Goal: Transaction & Acquisition: Purchase product/service

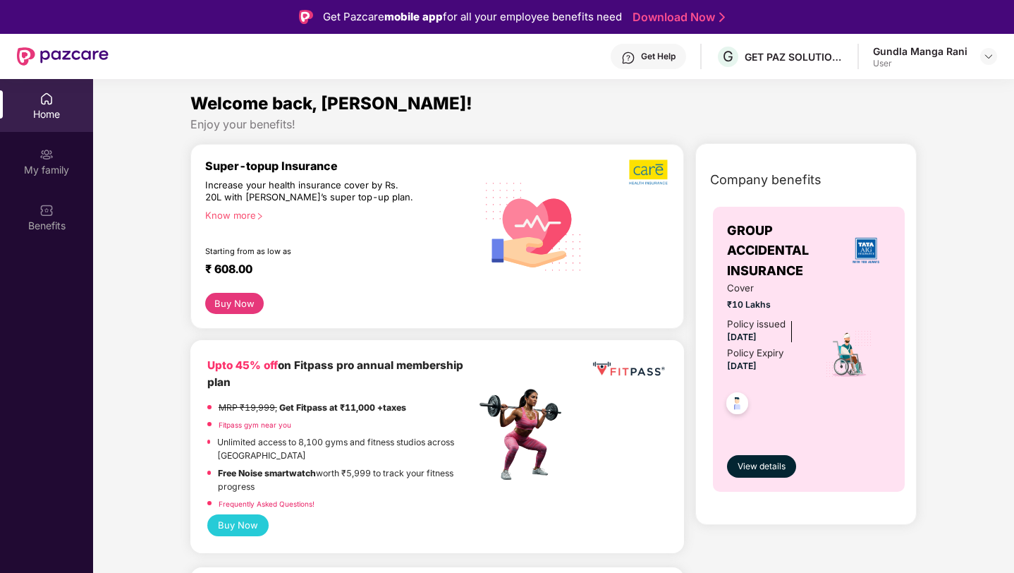
click at [244, 301] on button "Buy Now" at bounding box center [234, 303] width 59 height 21
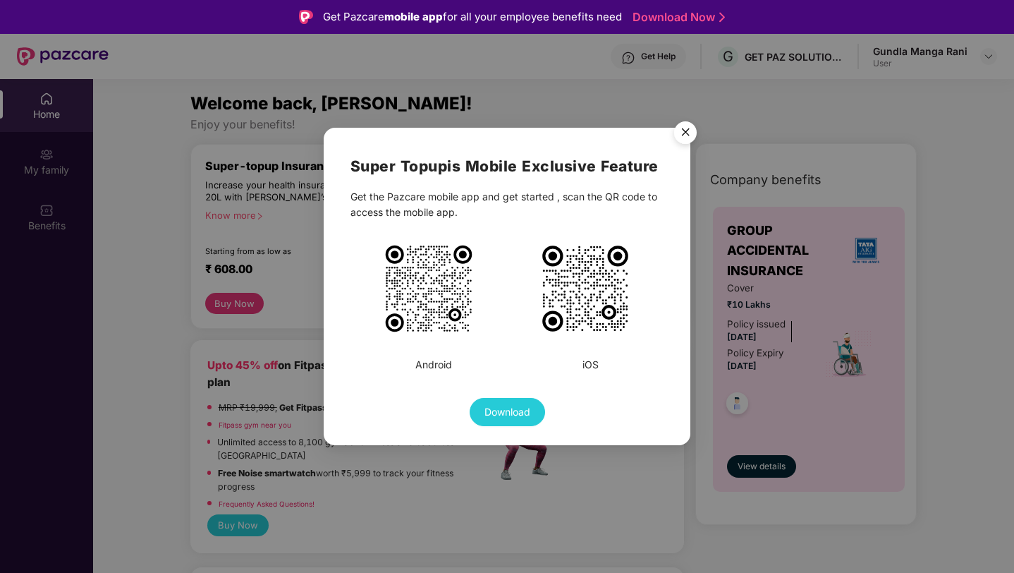
click at [684, 138] on img "Close" at bounding box center [685, 134] width 39 height 39
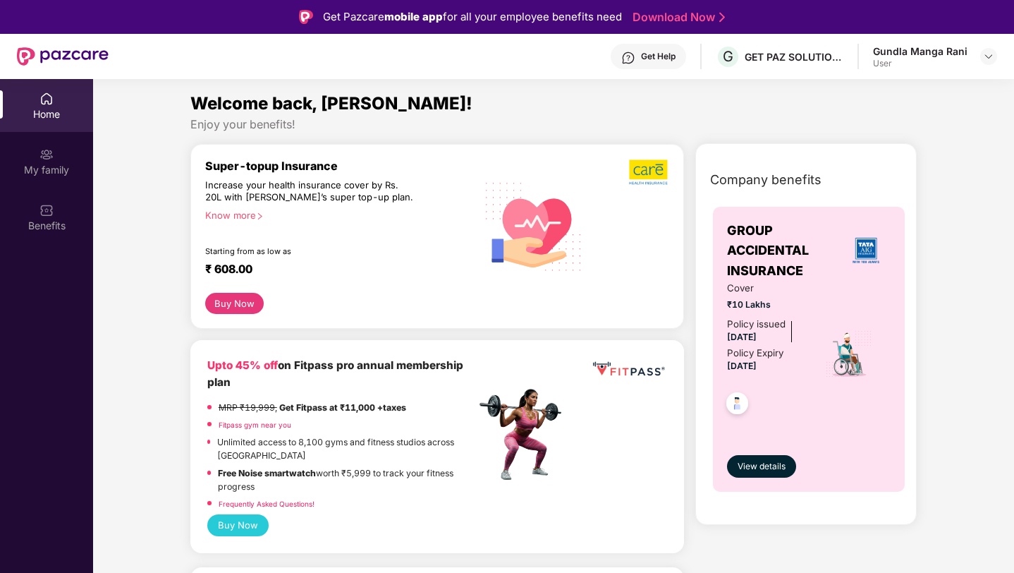
scroll to position [332, 0]
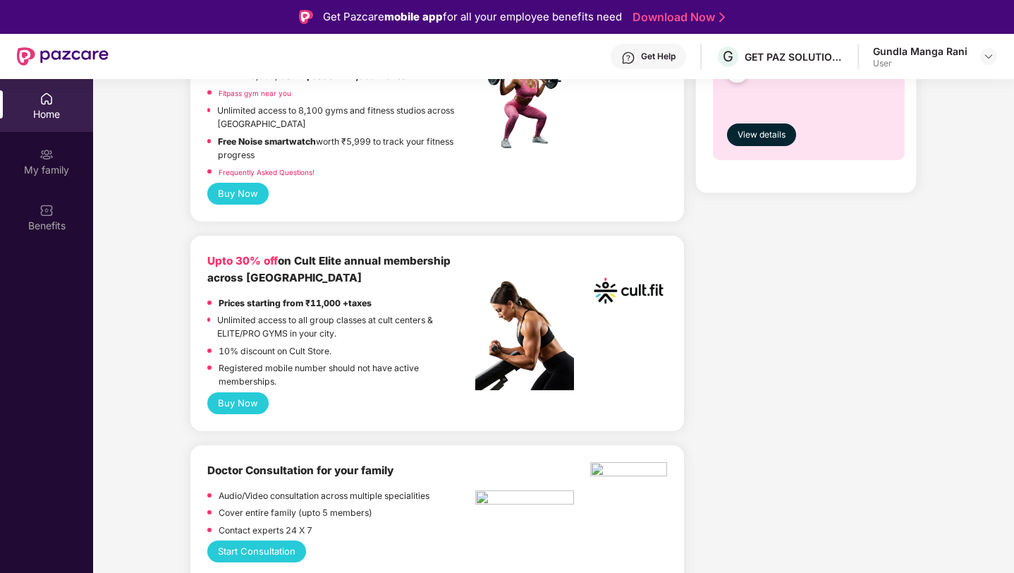
click at [238, 199] on button "Buy Now" at bounding box center [237, 194] width 61 height 22
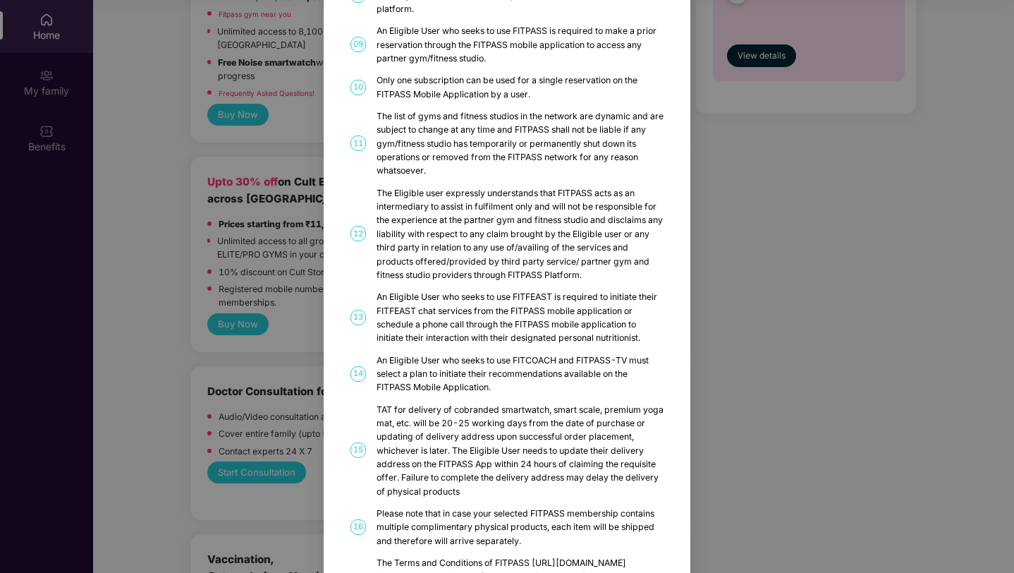
scroll to position [0, 0]
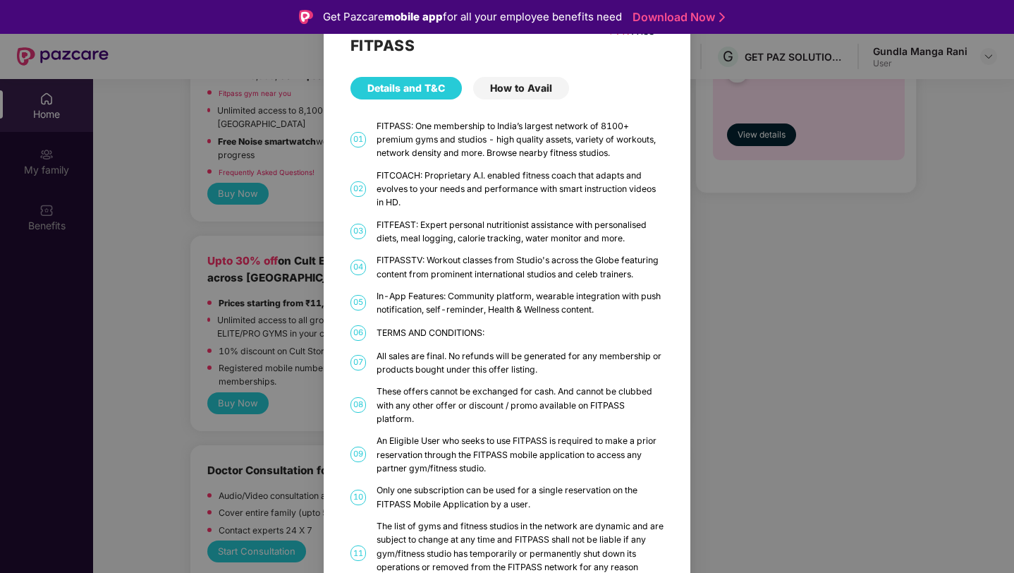
click at [683, 1] on div "Get Pazcare mobile app for all your employee benefits need Download Now" at bounding box center [507, 17] width 1014 height 34
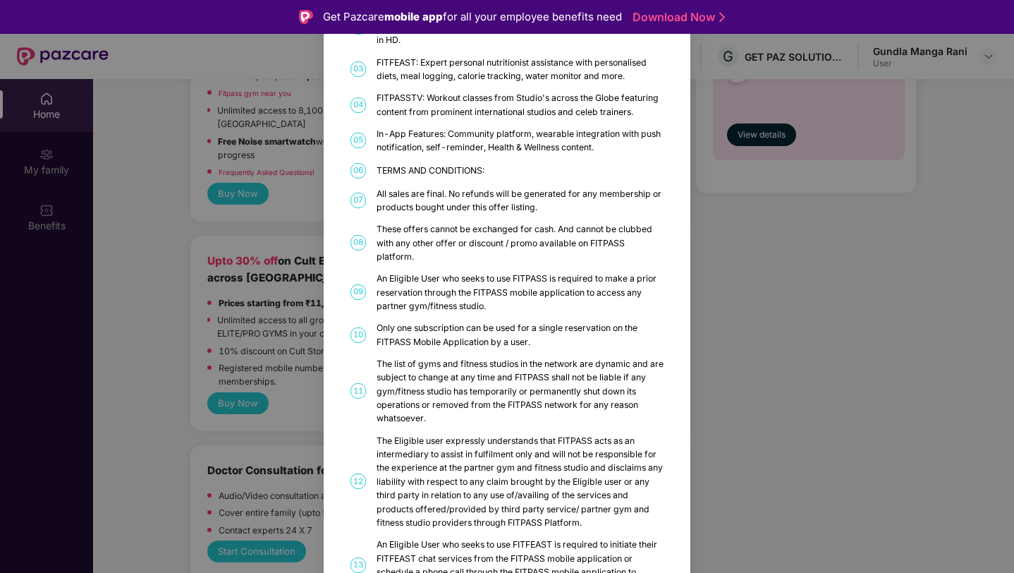
click at [656, 122] on div "FITPASS Details and T&C How to Avail 01 FITPASS: One membership to India’s larg…" at bounding box center [507, 433] width 367 height 1177
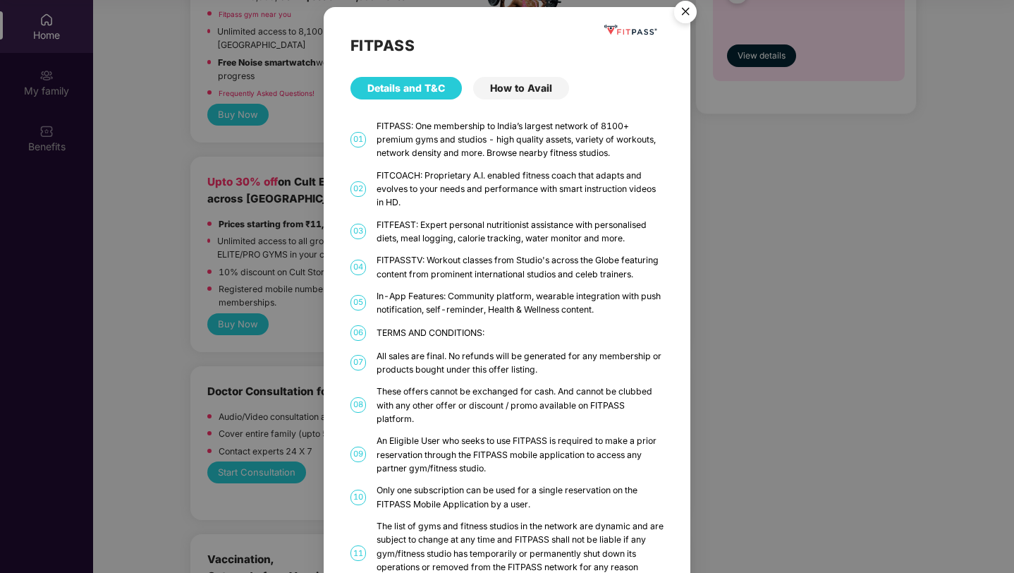
click at [687, 9] on img "Close" at bounding box center [685, 13] width 39 height 39
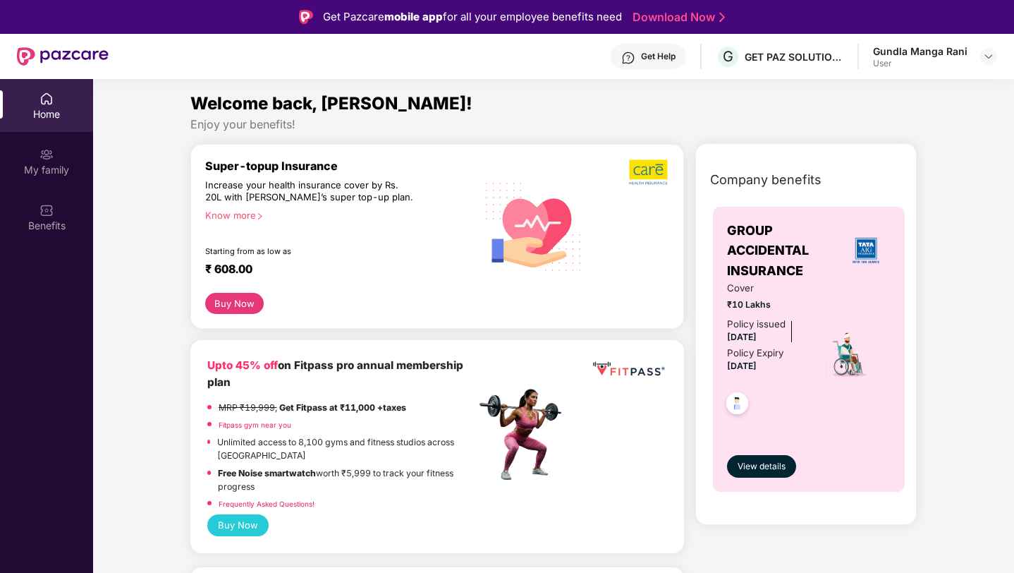
click at [255, 531] on button "Buy Now" at bounding box center [237, 525] width 61 height 22
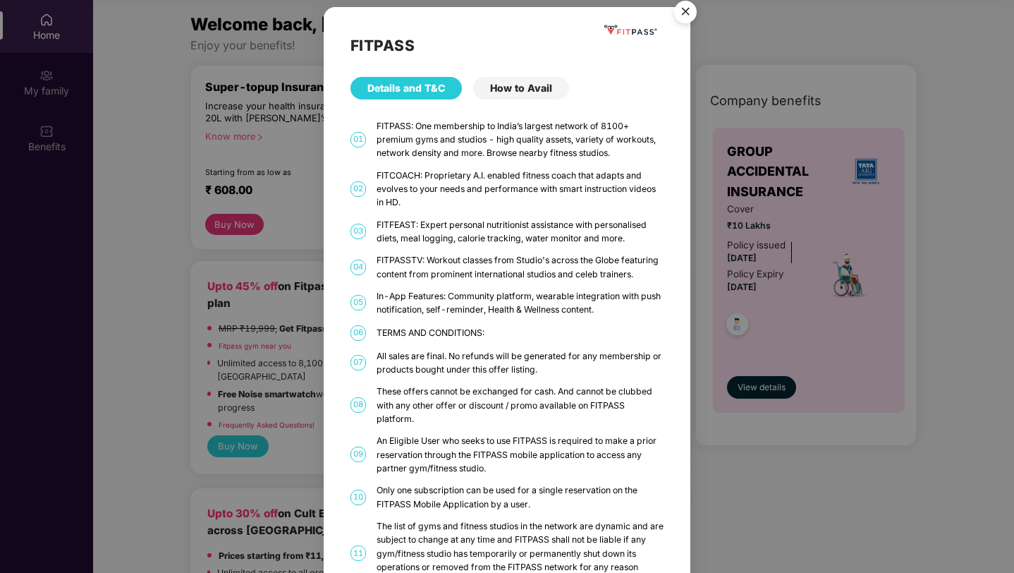
click at [684, 13] on img "Close" at bounding box center [685, 13] width 39 height 39
